Goal: Information Seeking & Learning: Understand process/instructions

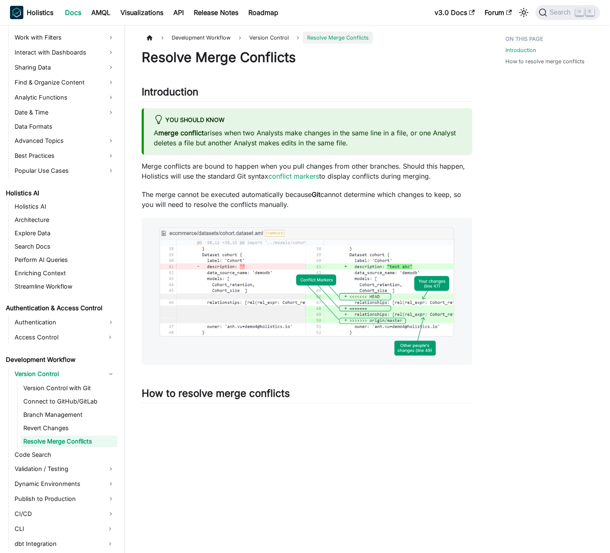
click at [238, 176] on p "Merge conflicts are bound to happen when you pull changes from other branches. …" at bounding box center [307, 171] width 330 height 20
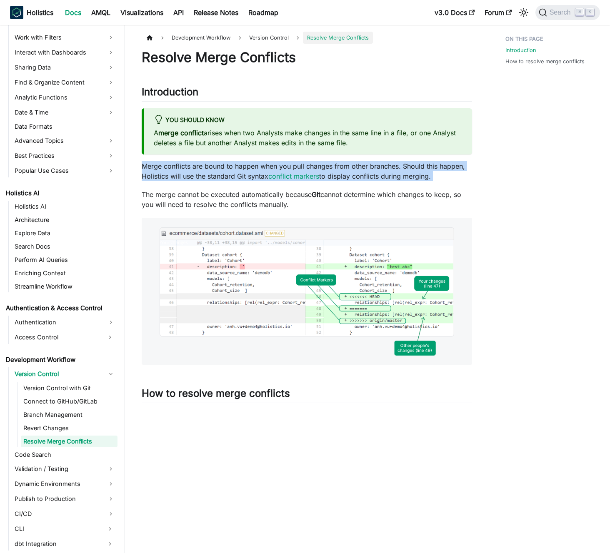
click at [238, 176] on p "Merge conflicts are bound to happen when you pull changes from other branches. …" at bounding box center [307, 171] width 330 height 20
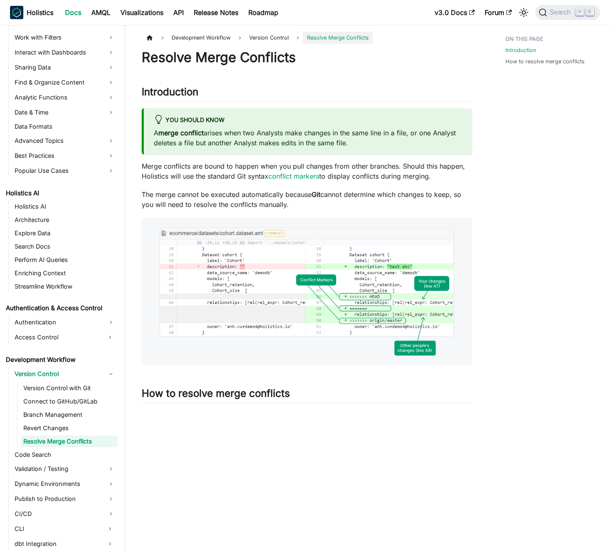
click at [217, 171] on p "Merge conflicts are bound to happen when you pull changes from other branches. …" at bounding box center [307, 171] width 330 height 20
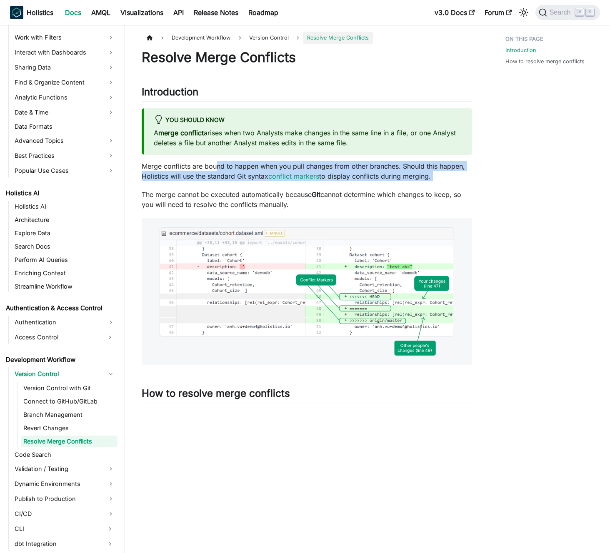
click at [217, 170] on p "Merge conflicts are bound to happen when you pull changes from other branches. …" at bounding box center [307, 171] width 330 height 20
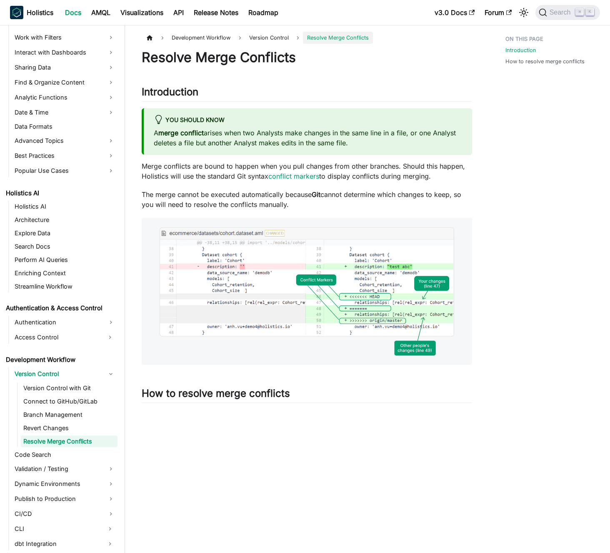
click at [208, 170] on p "Merge conflicts are bound to happen when you pull changes from other branches. …" at bounding box center [307, 171] width 330 height 20
